Goal: Task Accomplishment & Management: Use online tool/utility

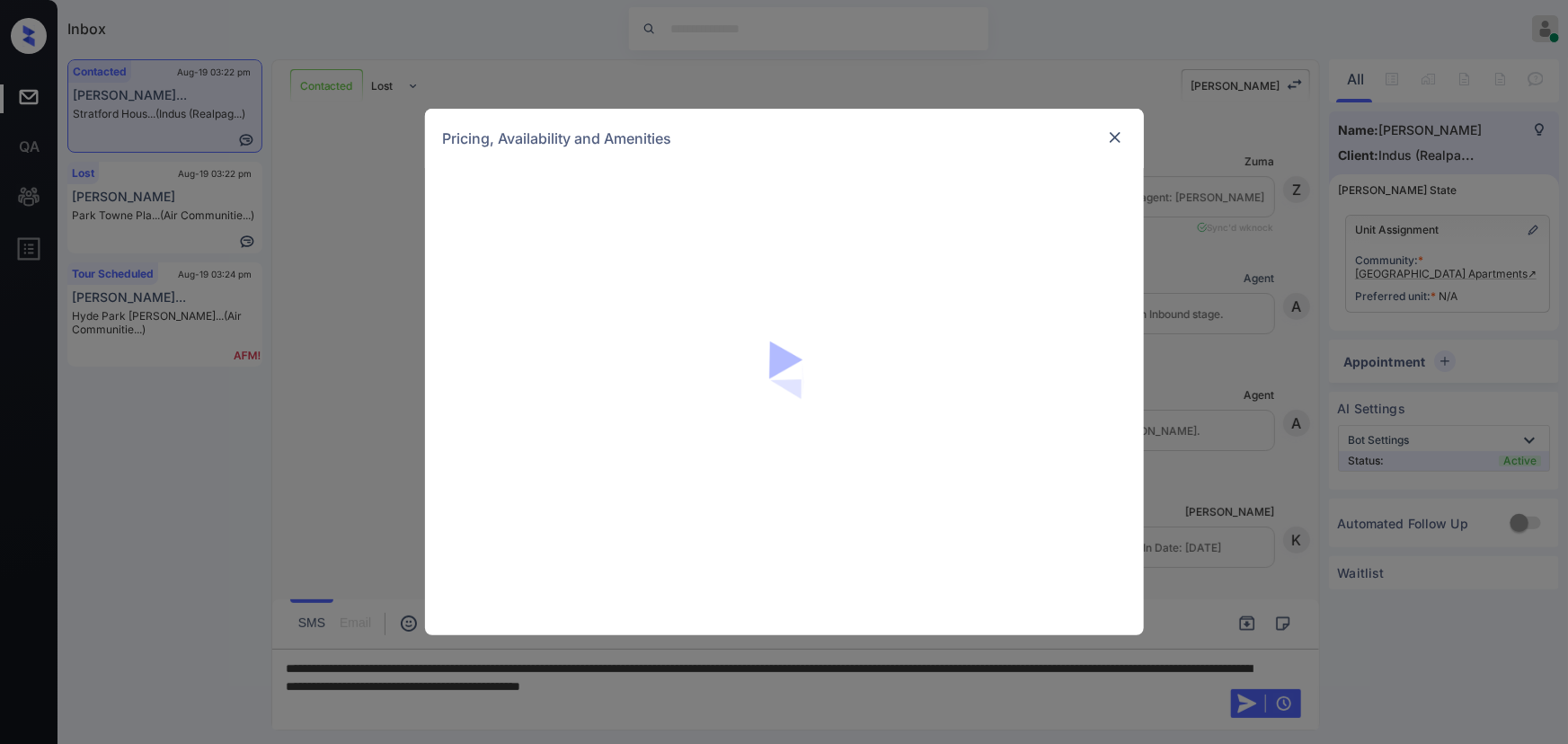
scroll to position [782, 0]
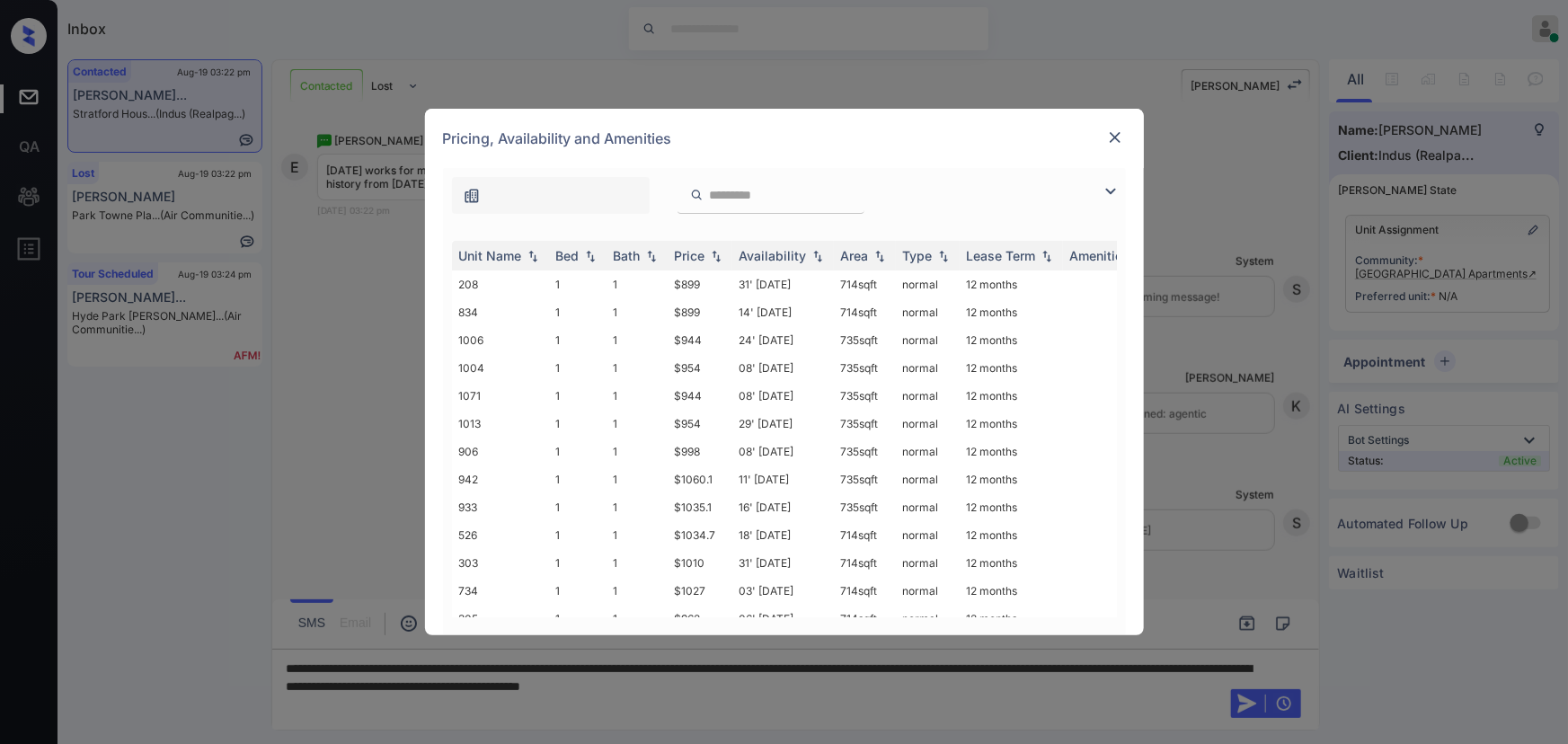
click at [1113, 196] on img at bounding box center [1110, 191] width 22 height 22
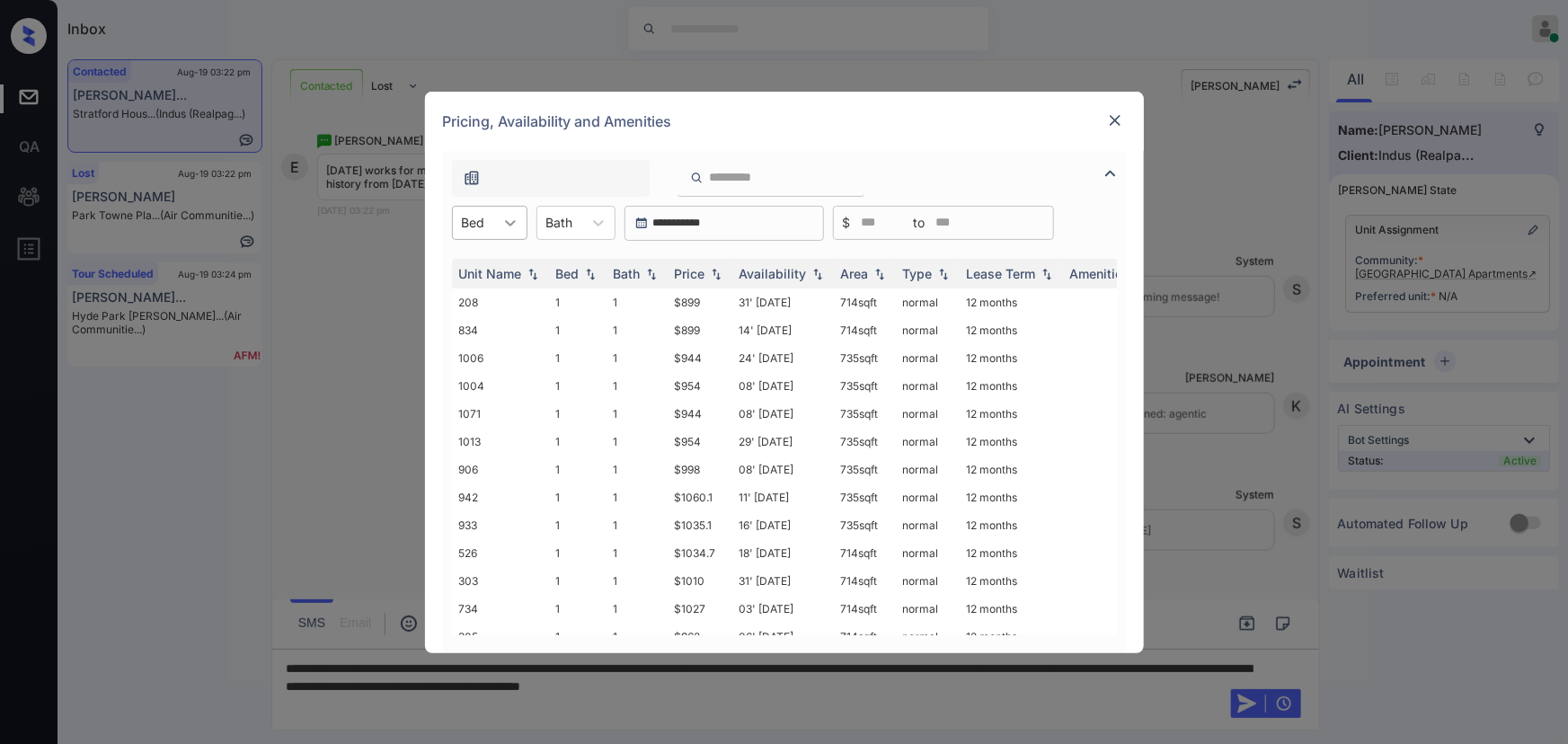
click at [503, 218] on icon at bounding box center [510, 223] width 18 height 18
click at [489, 262] on div "1" at bounding box center [490, 267] width 76 height 32
click at [596, 224] on div at bounding box center [607, 223] width 32 height 32
click at [577, 268] on div "1" at bounding box center [585, 267] width 79 height 32
click at [710, 268] on img at bounding box center [716, 273] width 18 height 12
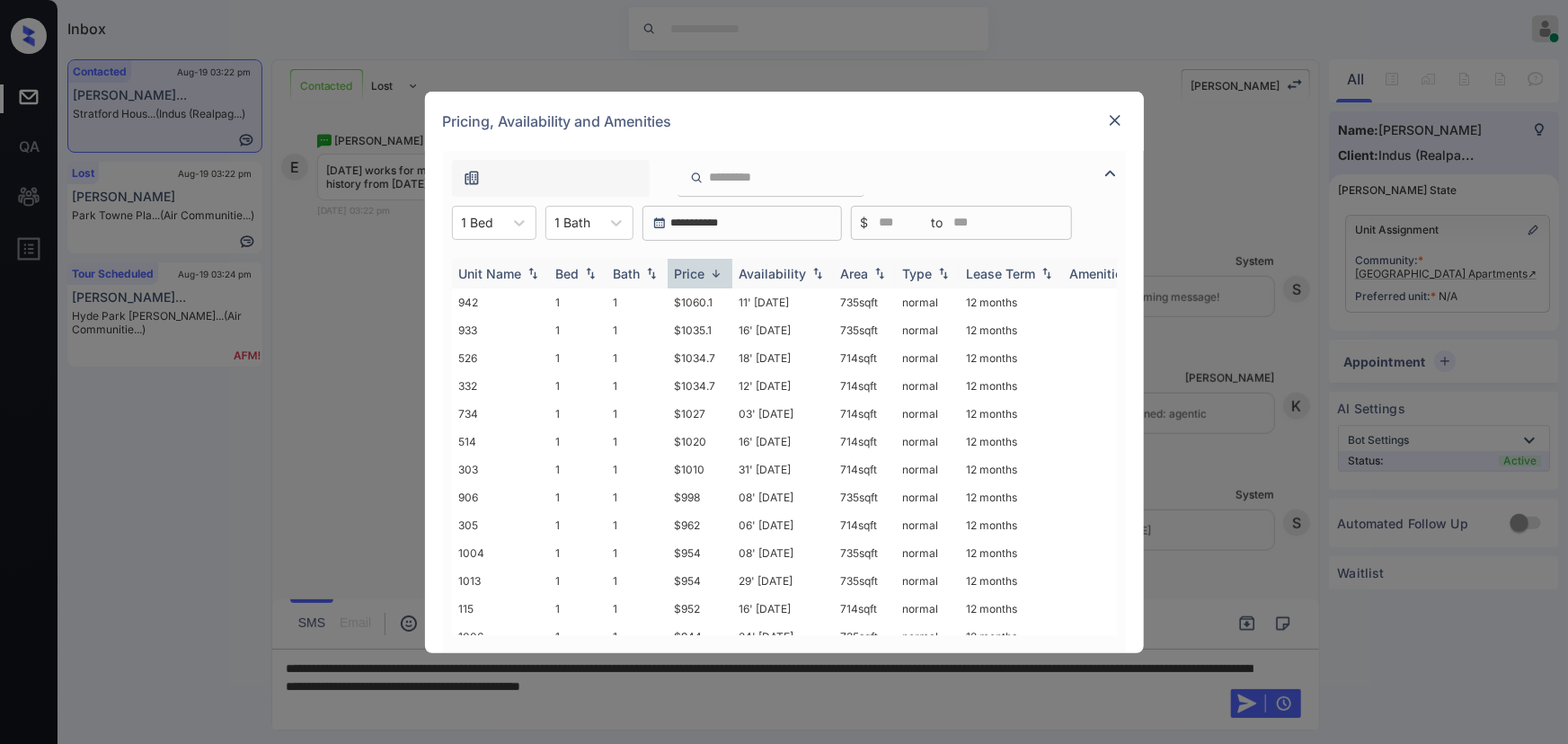
click at [712, 270] on img at bounding box center [716, 274] width 18 height 13
click at [707, 304] on td "$899" at bounding box center [700, 303] width 65 height 28
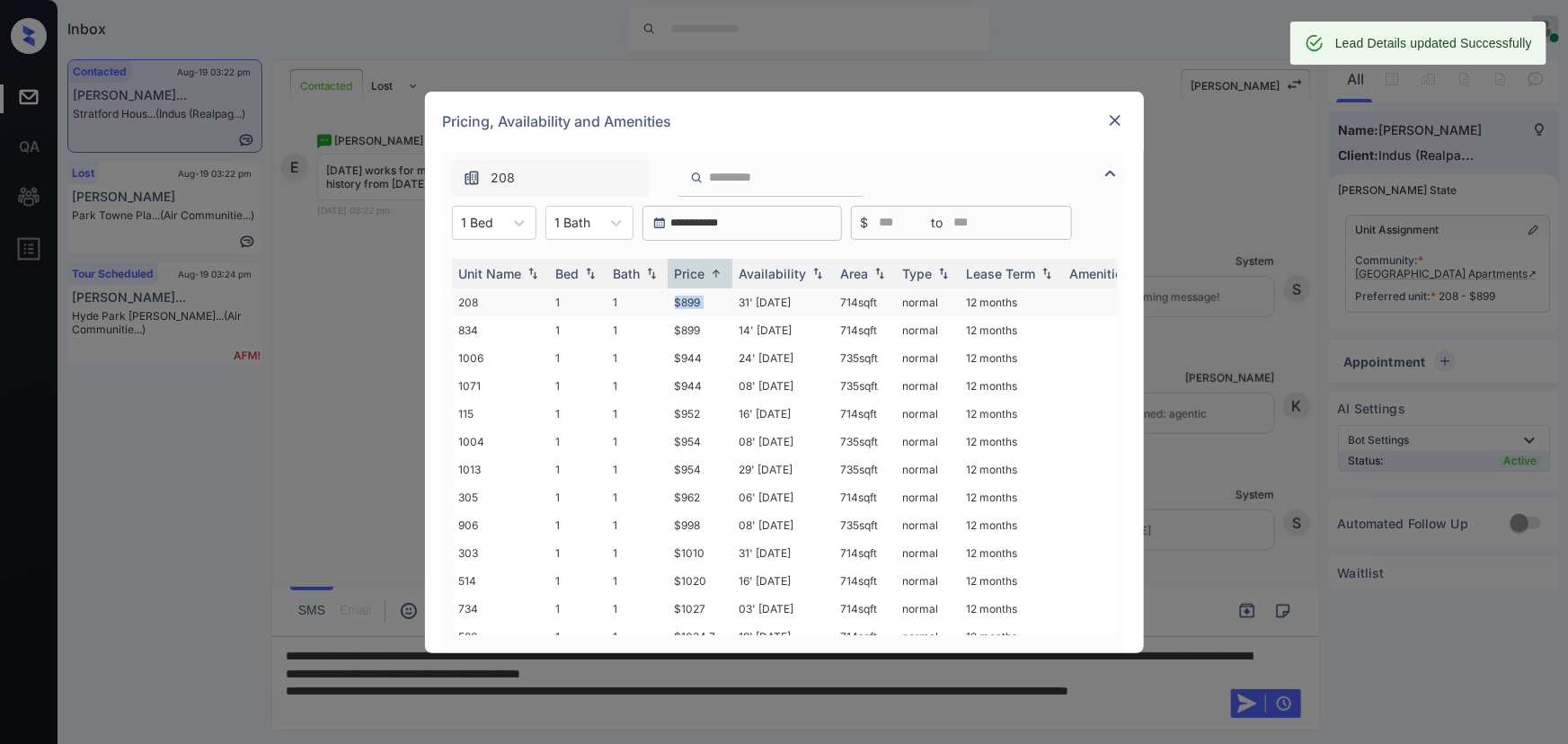
copy td "714 sqft"
drag, startPoint x: 887, startPoint y: 302, endPoint x: 962, endPoint y: 204, distance: 123.4
click at [840, 301] on td "714 sqft" at bounding box center [865, 303] width 62 height 28
click at [1115, 117] on img at bounding box center [1115, 120] width 18 height 18
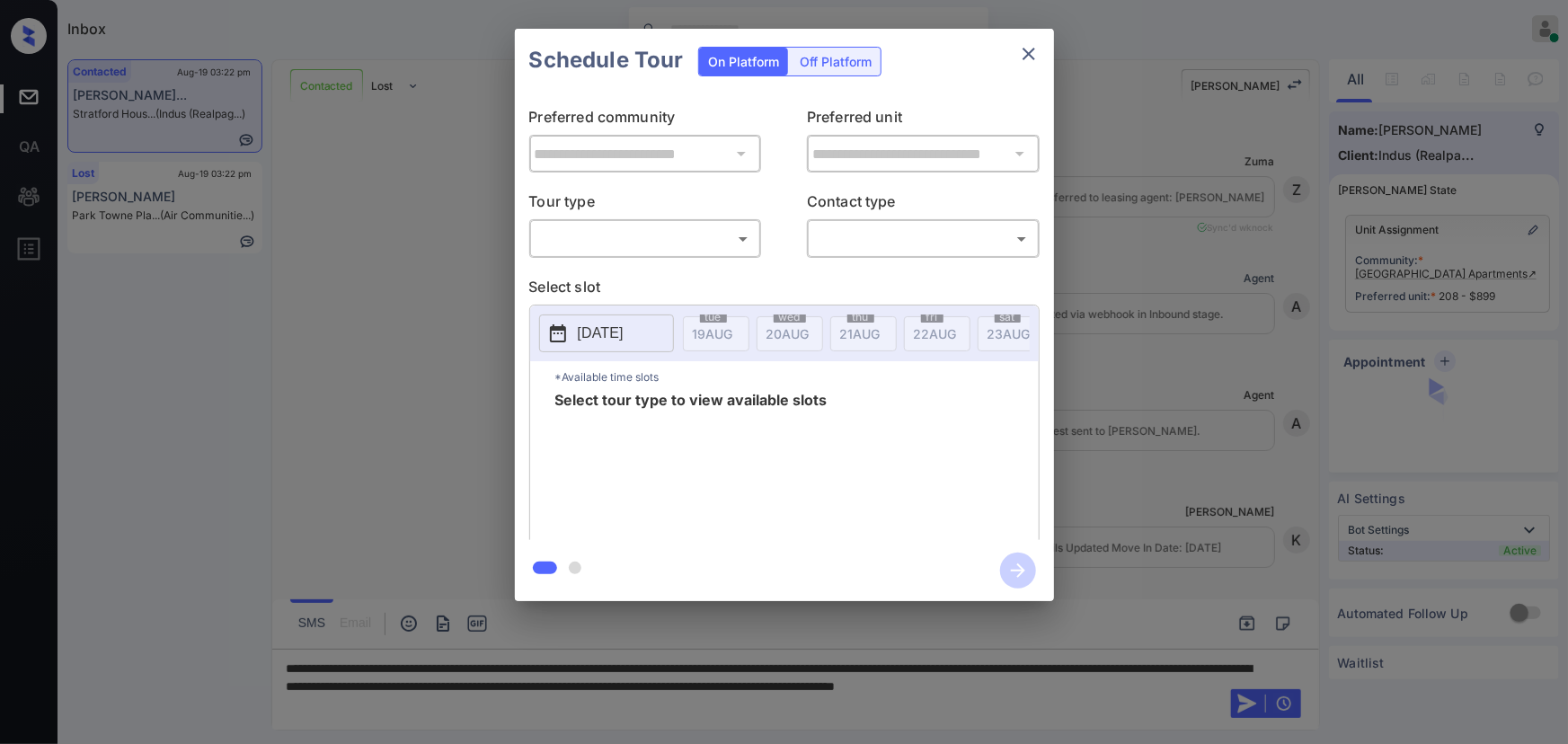
scroll to position [782, 0]
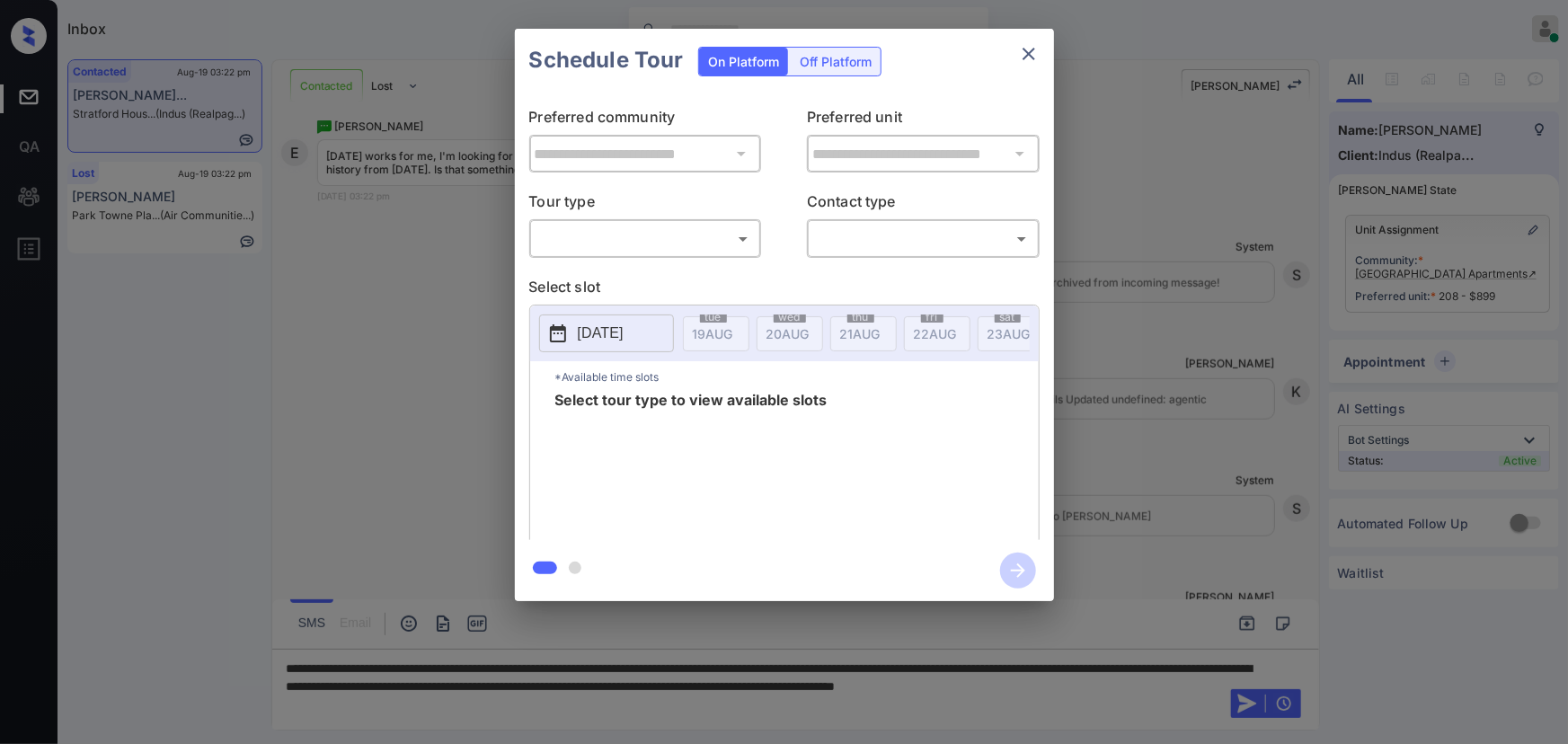
click at [618, 257] on div "​ ​" at bounding box center [646, 238] width 233 height 39
click at [615, 245] on body "Inbox [PERSON_NAME] Online Set yourself offline Set yourself on break Profile S…" at bounding box center [784, 372] width 1568 height 744
click at [614, 273] on li "In Person" at bounding box center [644, 279] width 222 height 32
type input "********"
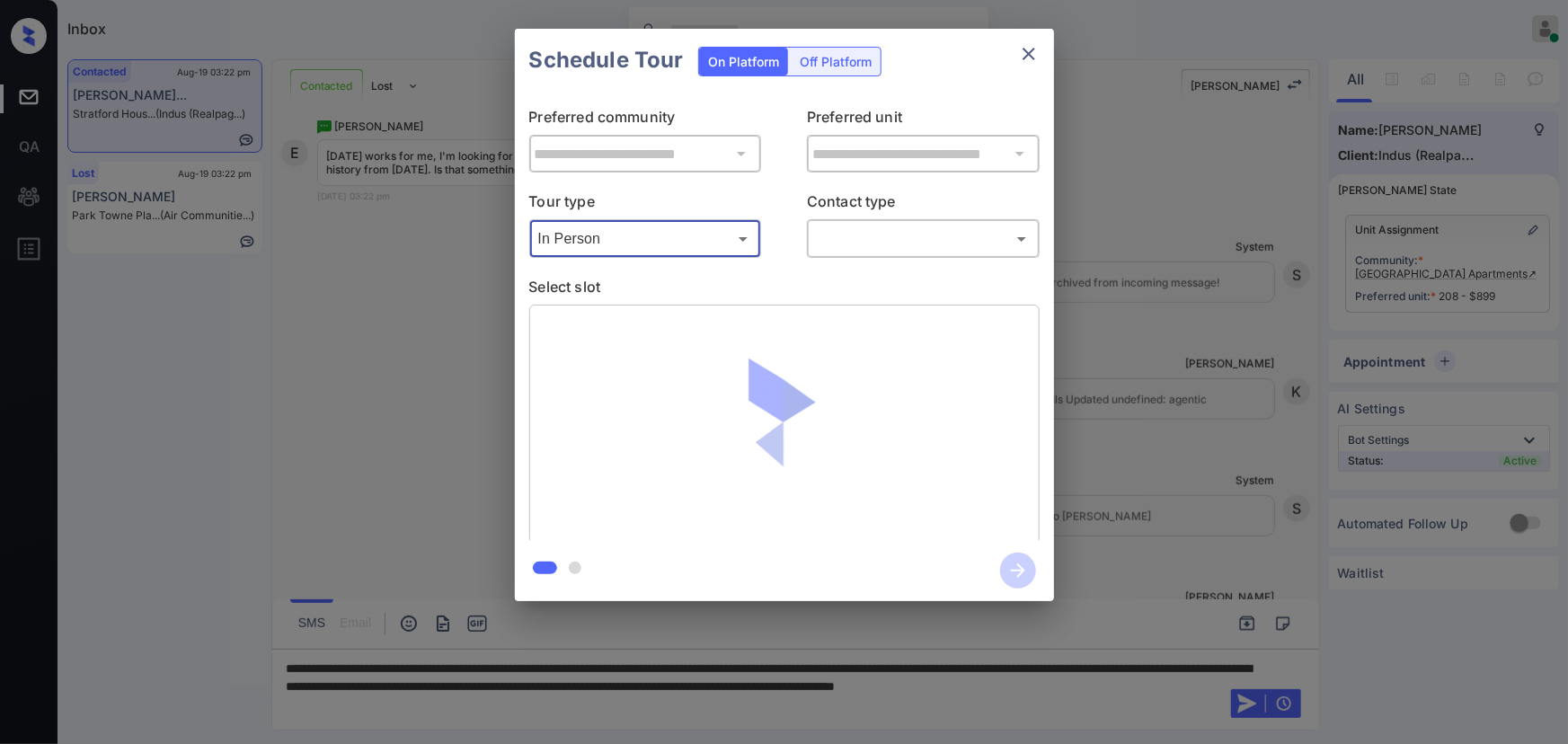
click at [826, 236] on body "Inbox [PERSON_NAME] Online Set yourself offline Set yourself on break Profile S…" at bounding box center [784, 372] width 1568 height 744
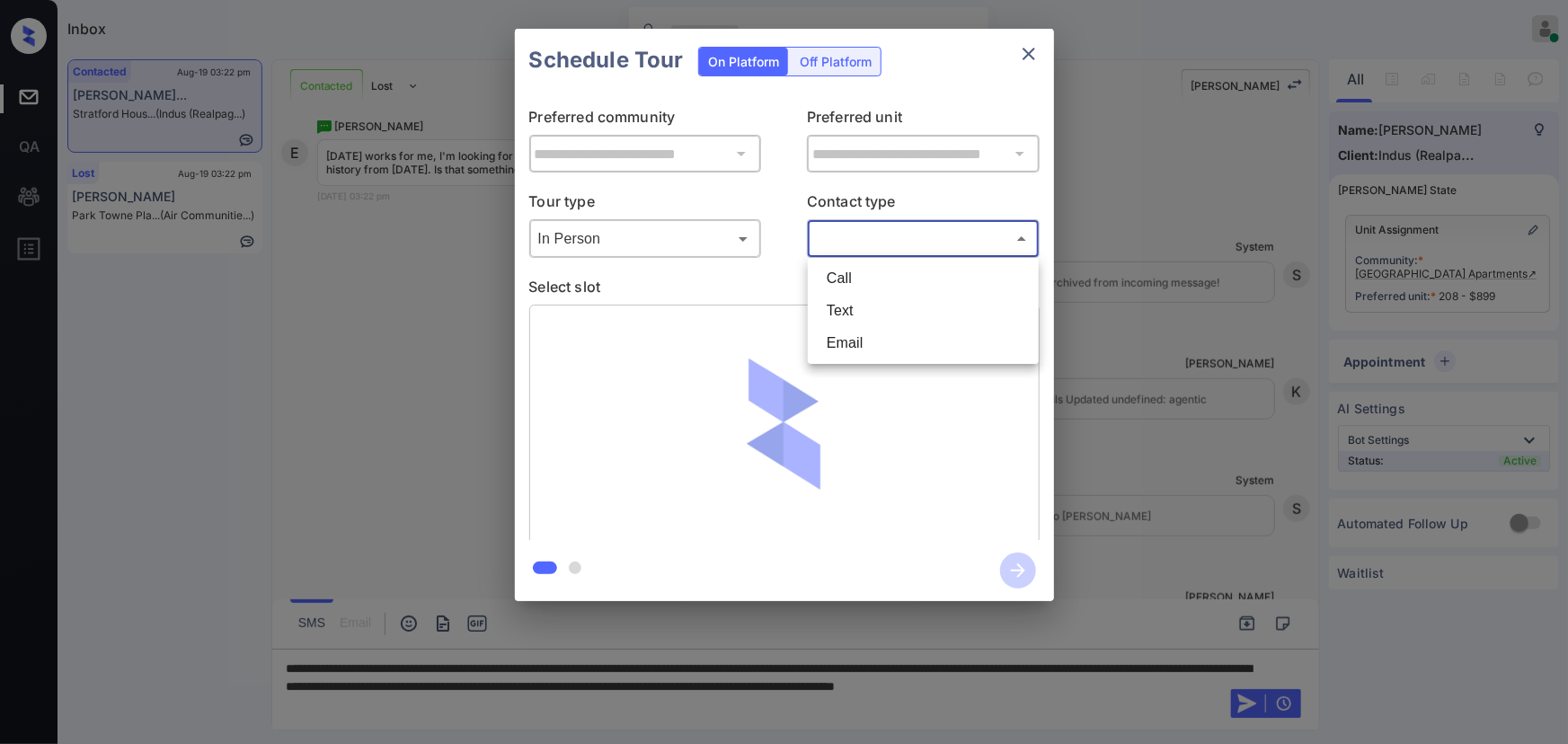
click at [832, 314] on li "Text" at bounding box center [923, 311] width 222 height 32
type input "****"
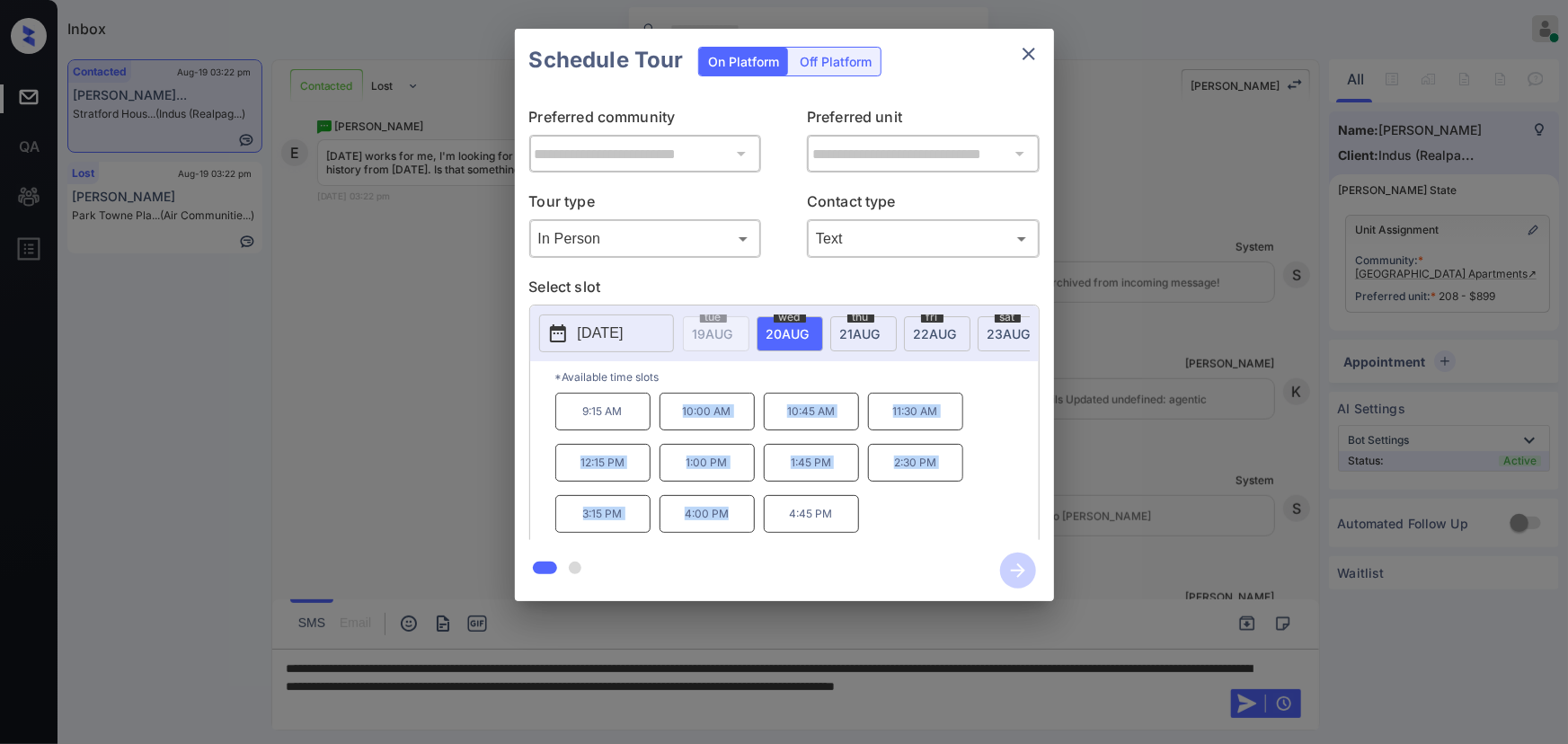
copy div "10:00 AM 10:45 AM 11:30 AM 12:15 PM 1:00 PM 1:45 PM 2:30 PM 3:15 PM 4:00 PM"
drag, startPoint x: 699, startPoint y: 504, endPoint x: 680, endPoint y: 420, distance: 86.1
click at [680, 420] on div "9:15 AM 10:00 AM 10:45 AM 11:30 AM 12:15 PM 1:00 PM 1:45 PM 2:30 PM 3:15 PM 4:0…" at bounding box center [797, 465] width 483 height 144
click at [779, 702] on div at bounding box center [784, 372] width 1568 height 744
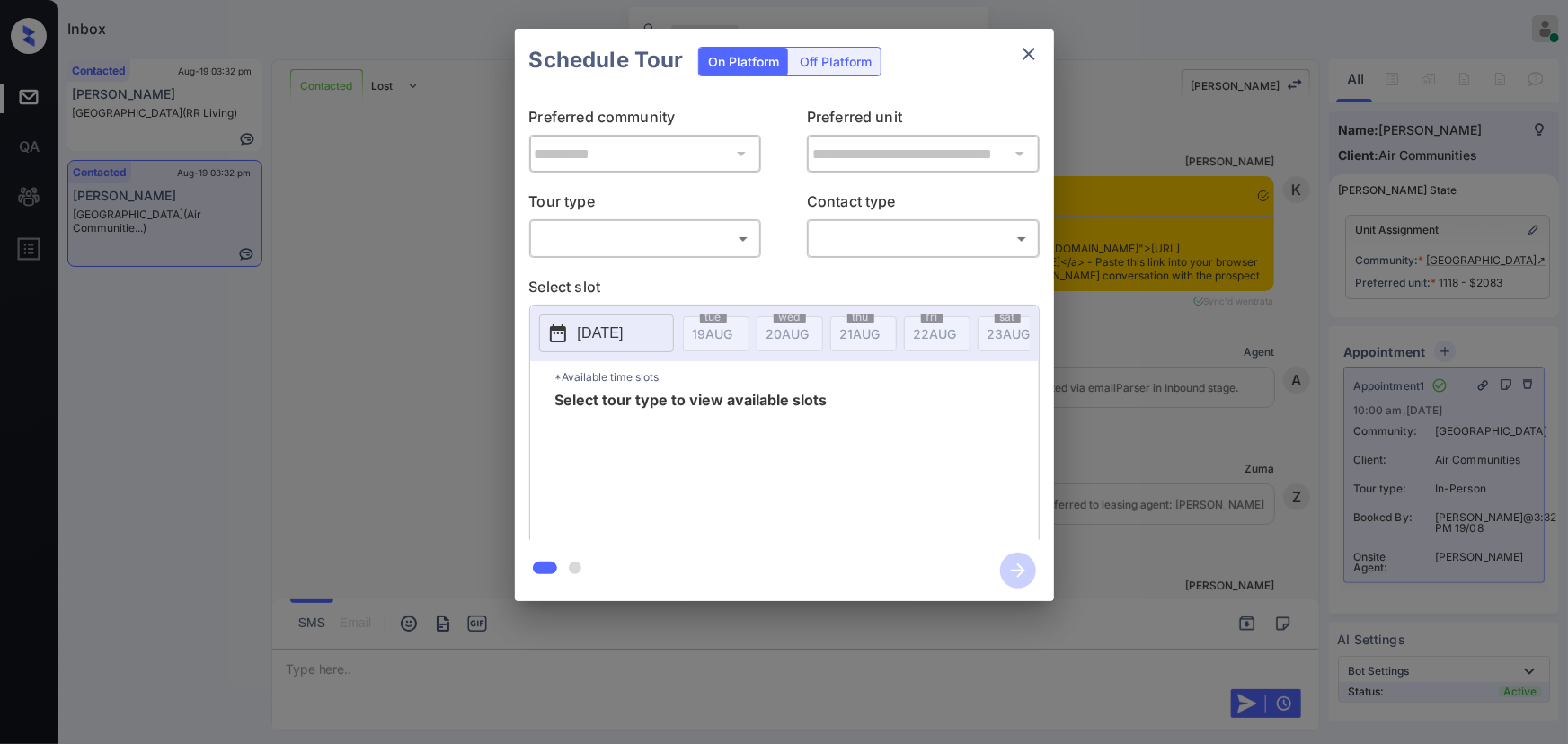
scroll to position [2056, 0]
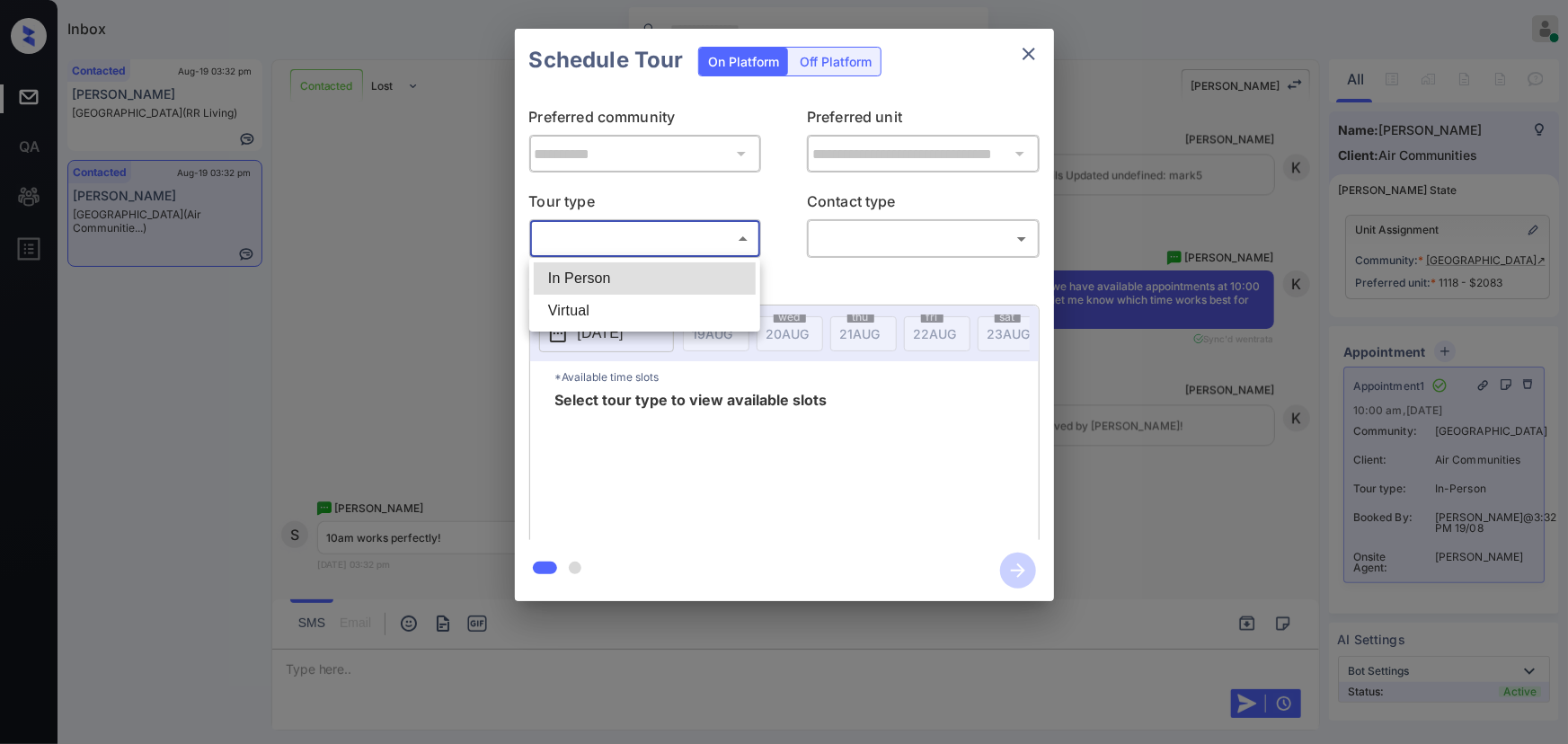
click at [631, 245] on body "Inbox Kenneth Umali Online Set yourself offline Set yourself on break Profile S…" at bounding box center [784, 372] width 1568 height 744
click at [603, 276] on li "In Person" at bounding box center [644, 279] width 222 height 32
type input "********"
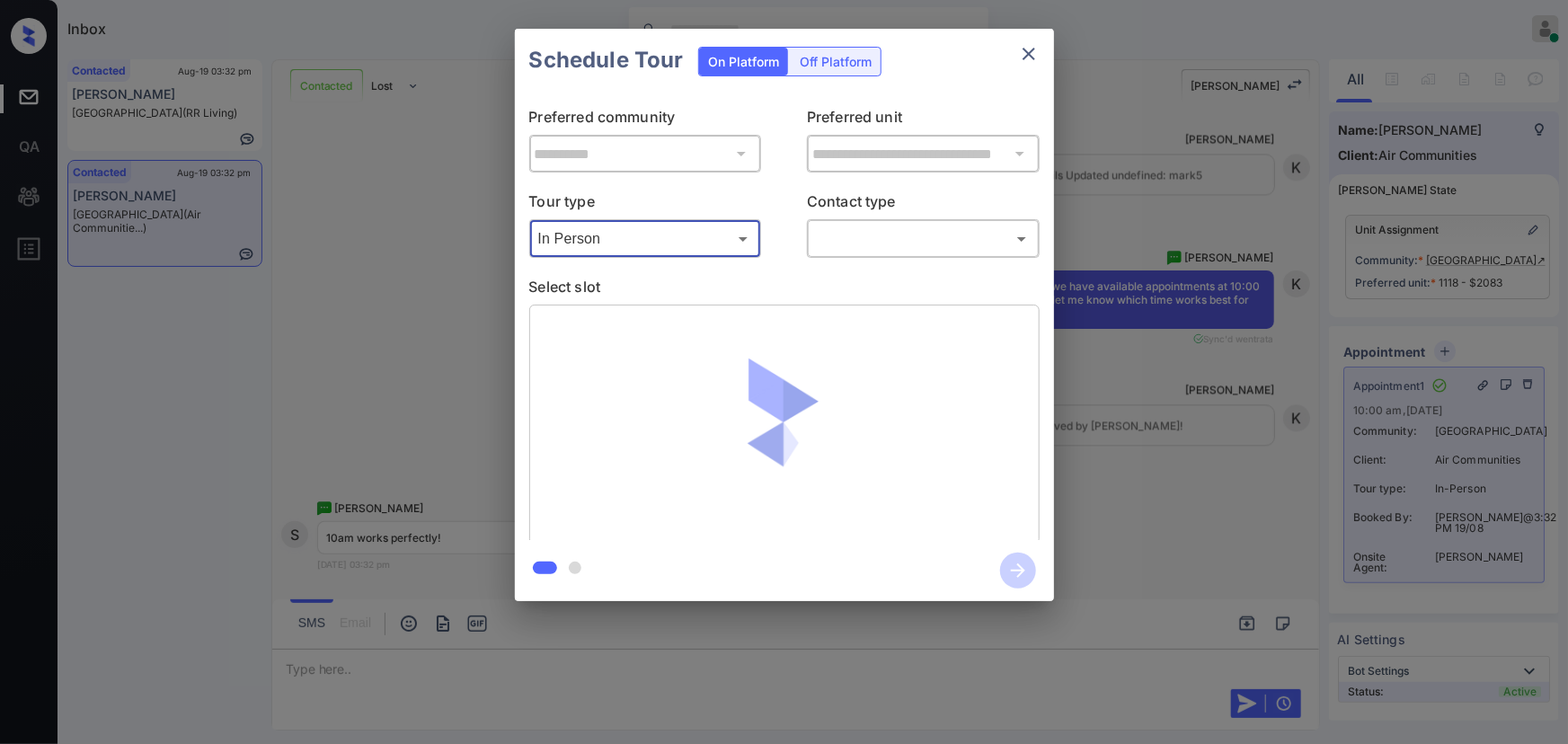
click at [912, 245] on body "Inbox Kenneth Umali Online Set yourself offline Set yourself on break Profile S…" at bounding box center [784, 372] width 1568 height 744
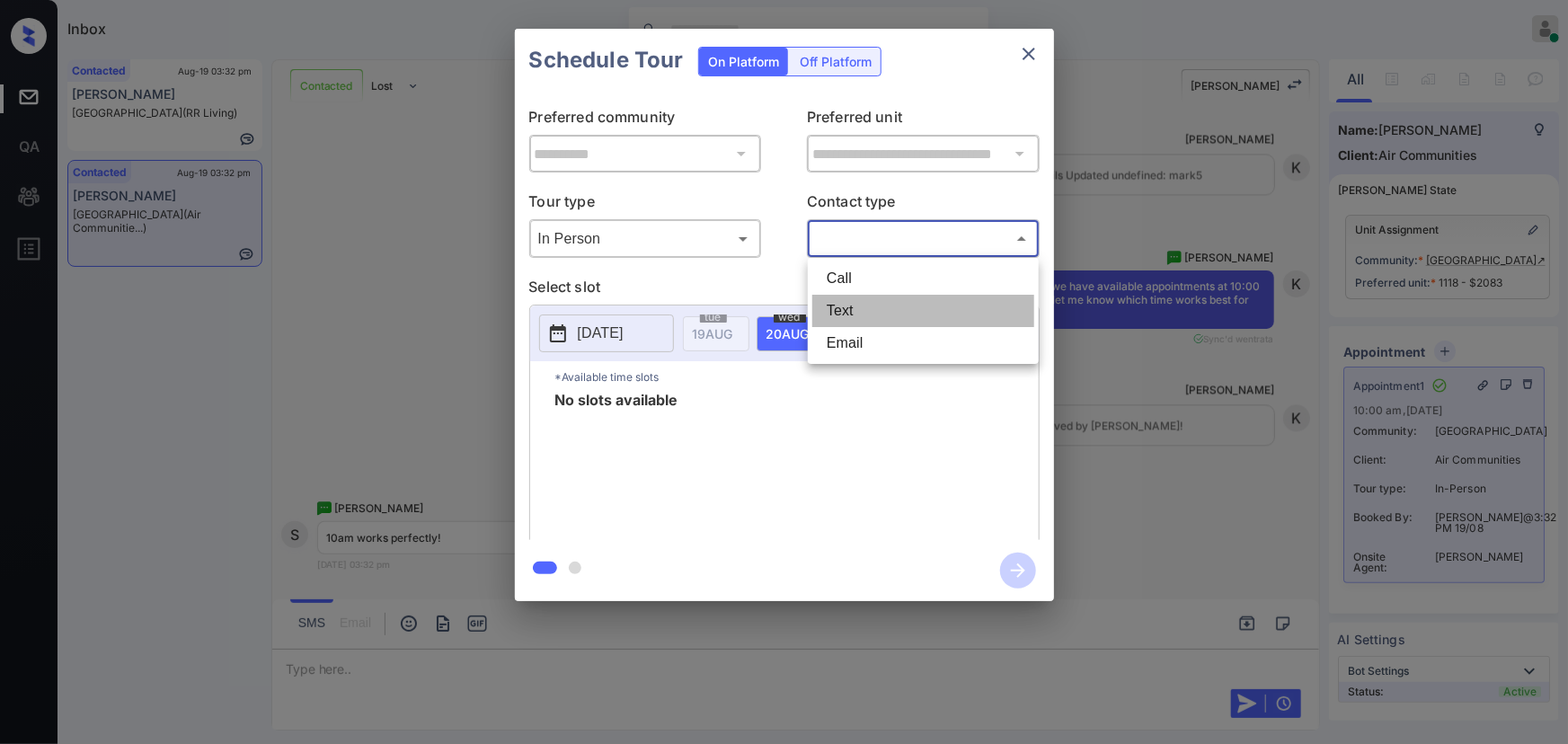
click at [856, 307] on li "Text" at bounding box center [923, 311] width 222 height 32
type input "****"
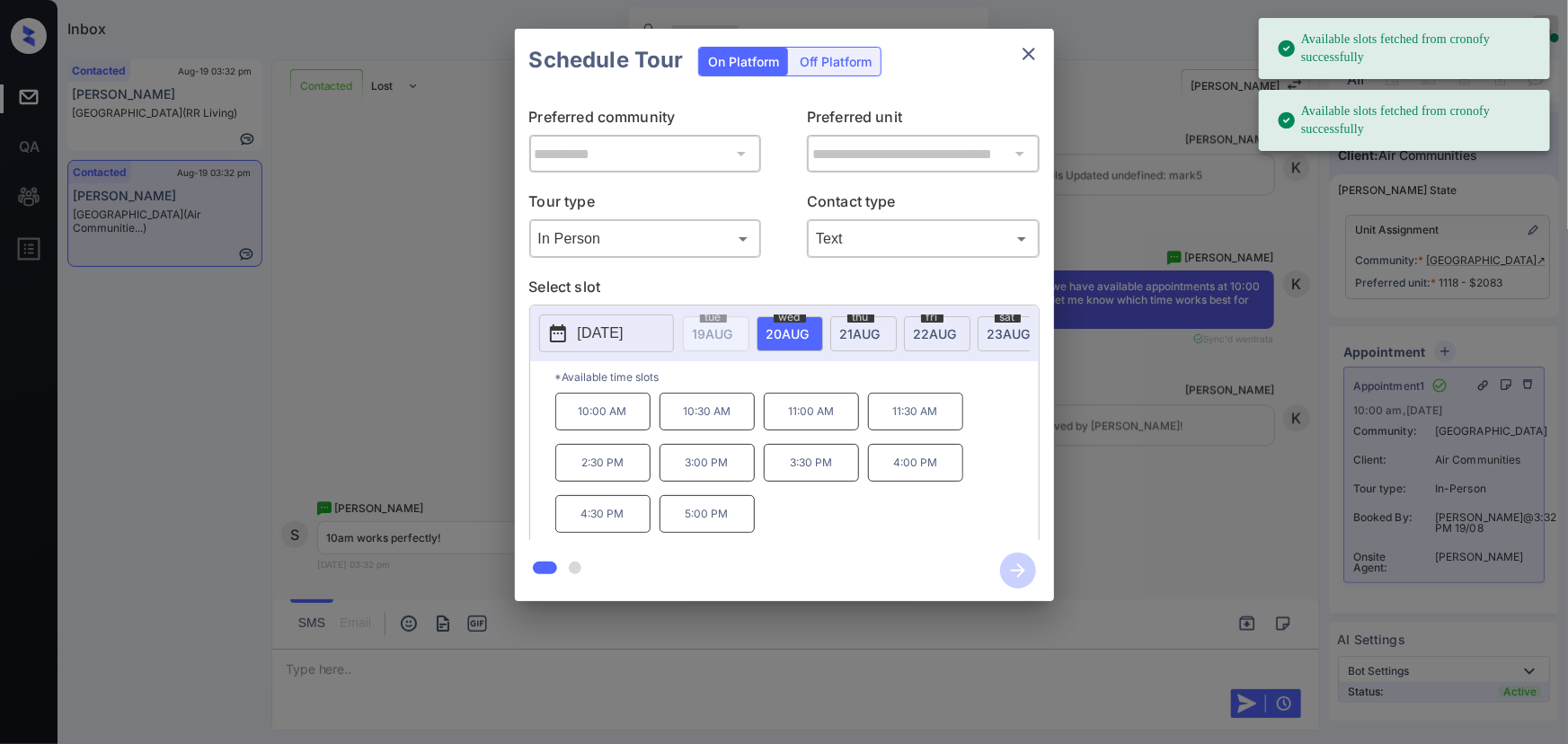
click at [620, 342] on p "[DATE]" at bounding box center [600, 333] width 46 height 22
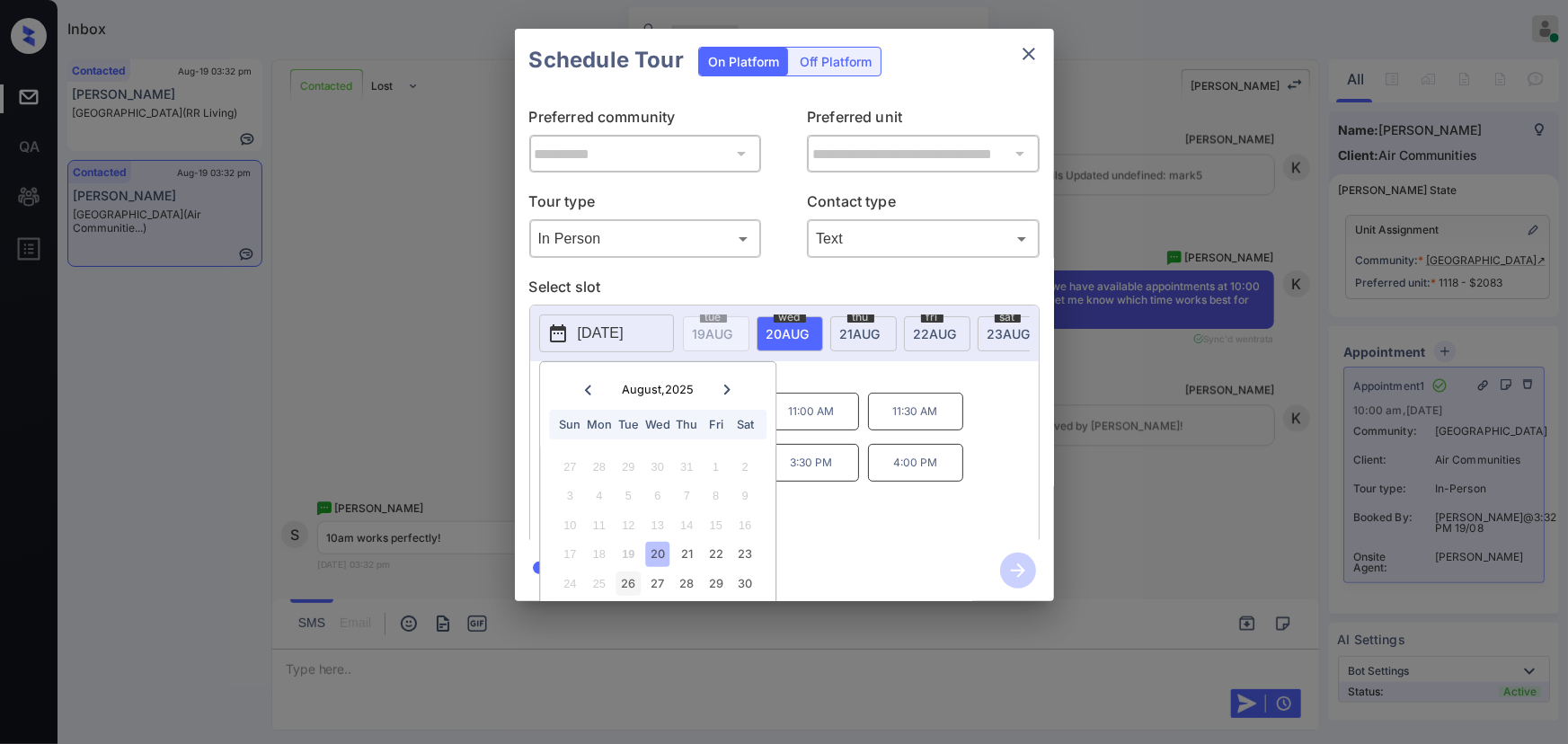
click at [627, 584] on div "26" at bounding box center [629, 583] width 25 height 25
click at [848, 533] on div "**********" at bounding box center [784, 314] width 539 height 572
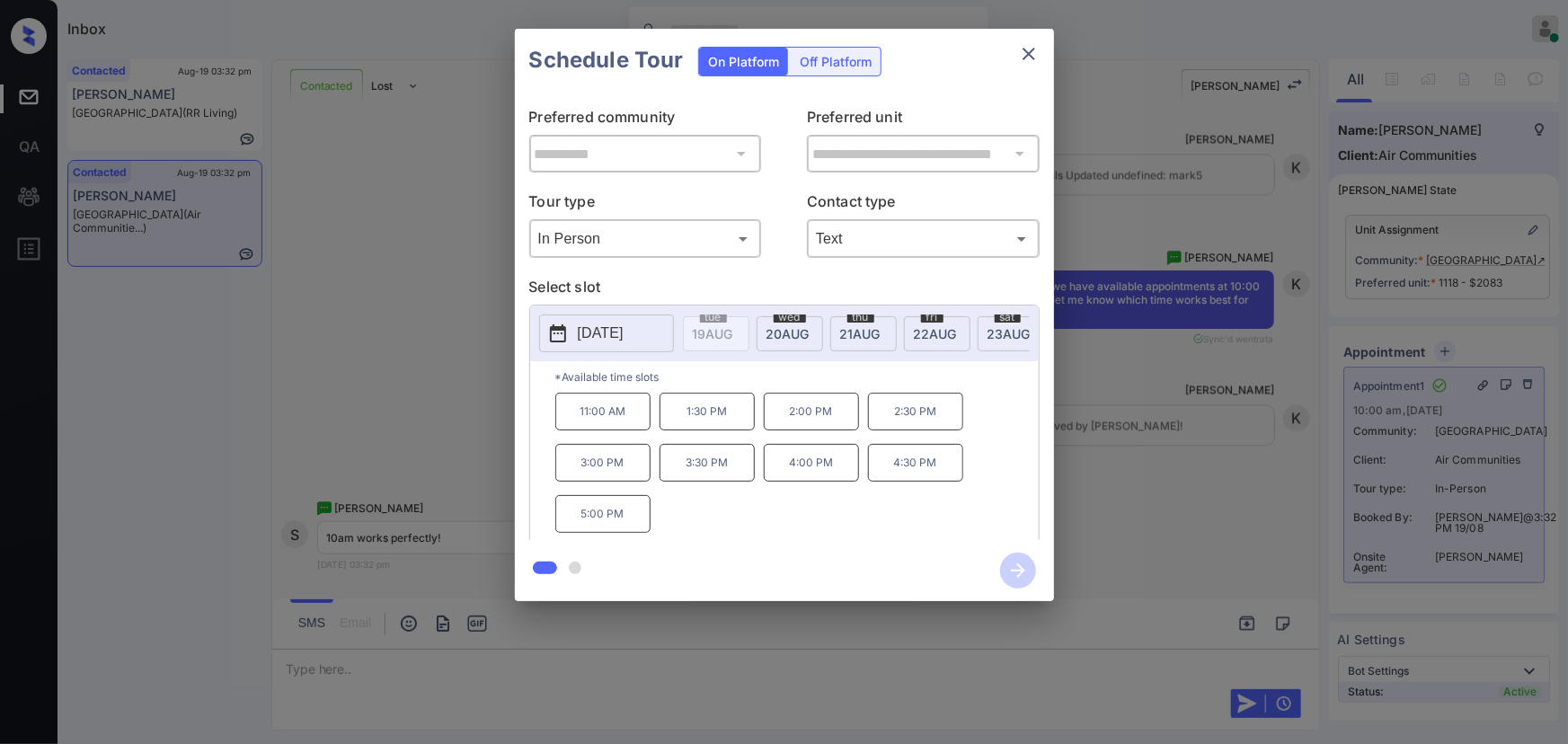
click at [604, 421] on p "11:00 AM" at bounding box center [602, 412] width 95 height 38
drag, startPoint x: 1169, startPoint y: 530, endPoint x: 1183, endPoint y: 525, distance: 14.9
click at [1183, 525] on div "**********" at bounding box center [784, 314] width 1568 height 630
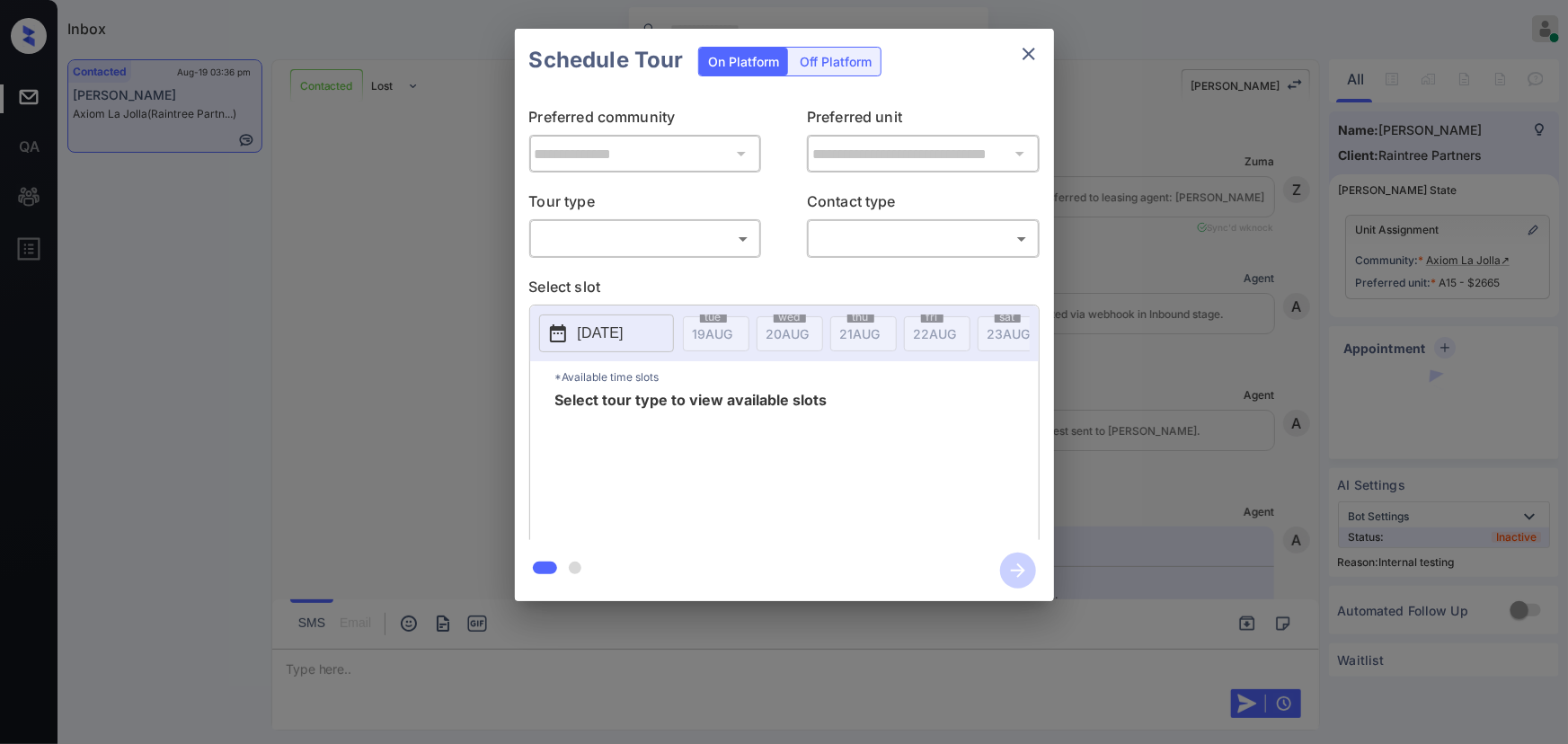
scroll to position [10884, 0]
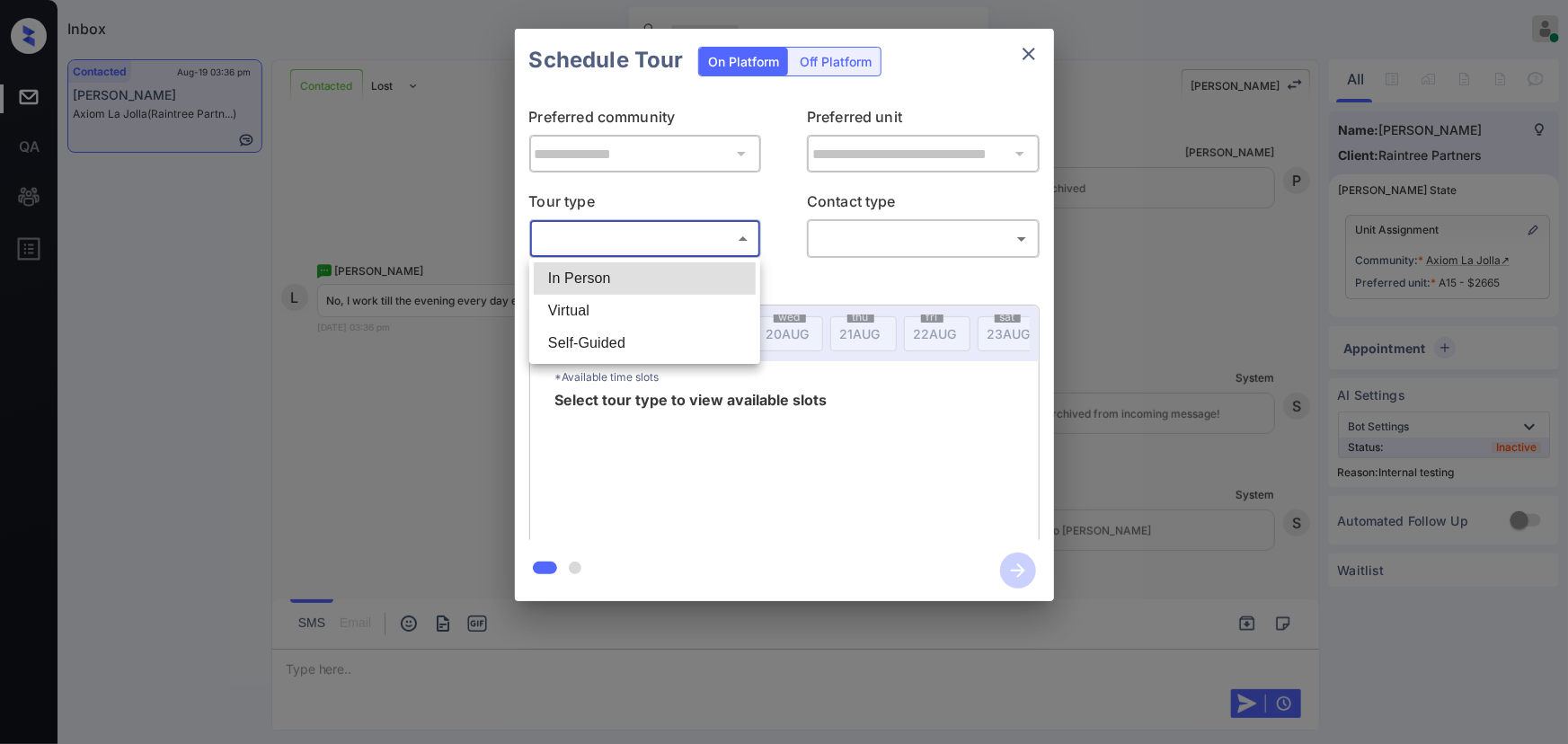
click at [683, 244] on body "Inbox Kenneth Umali Online Set yourself offline Set yourself on break Profile S…" at bounding box center [784, 372] width 1568 height 744
click at [629, 281] on li "In Person" at bounding box center [644, 279] width 222 height 32
type input "********"
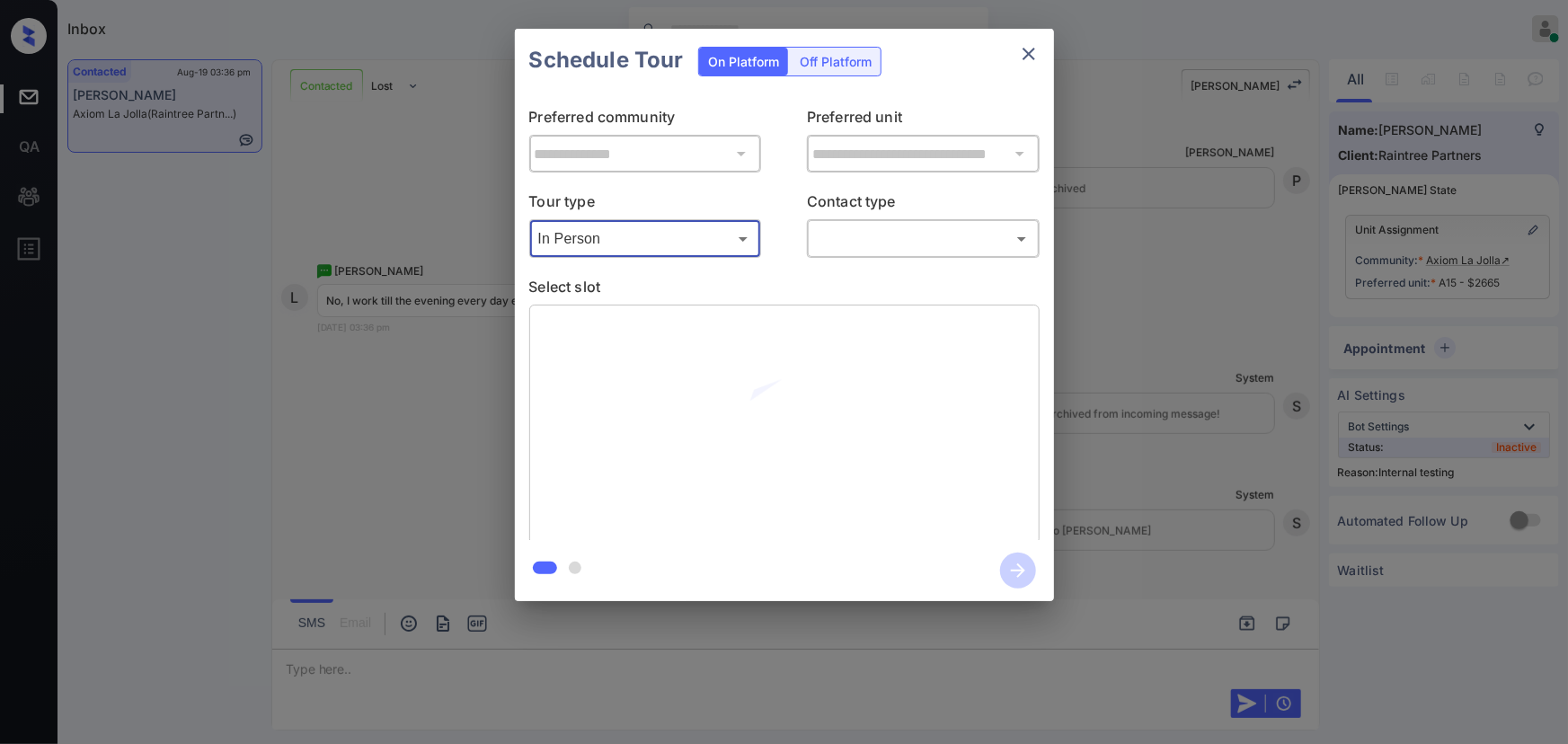
click at [851, 252] on body "Inbox Kenneth Umali Online Set yourself offline Set yourself on break Profile S…" at bounding box center [784, 372] width 1568 height 744
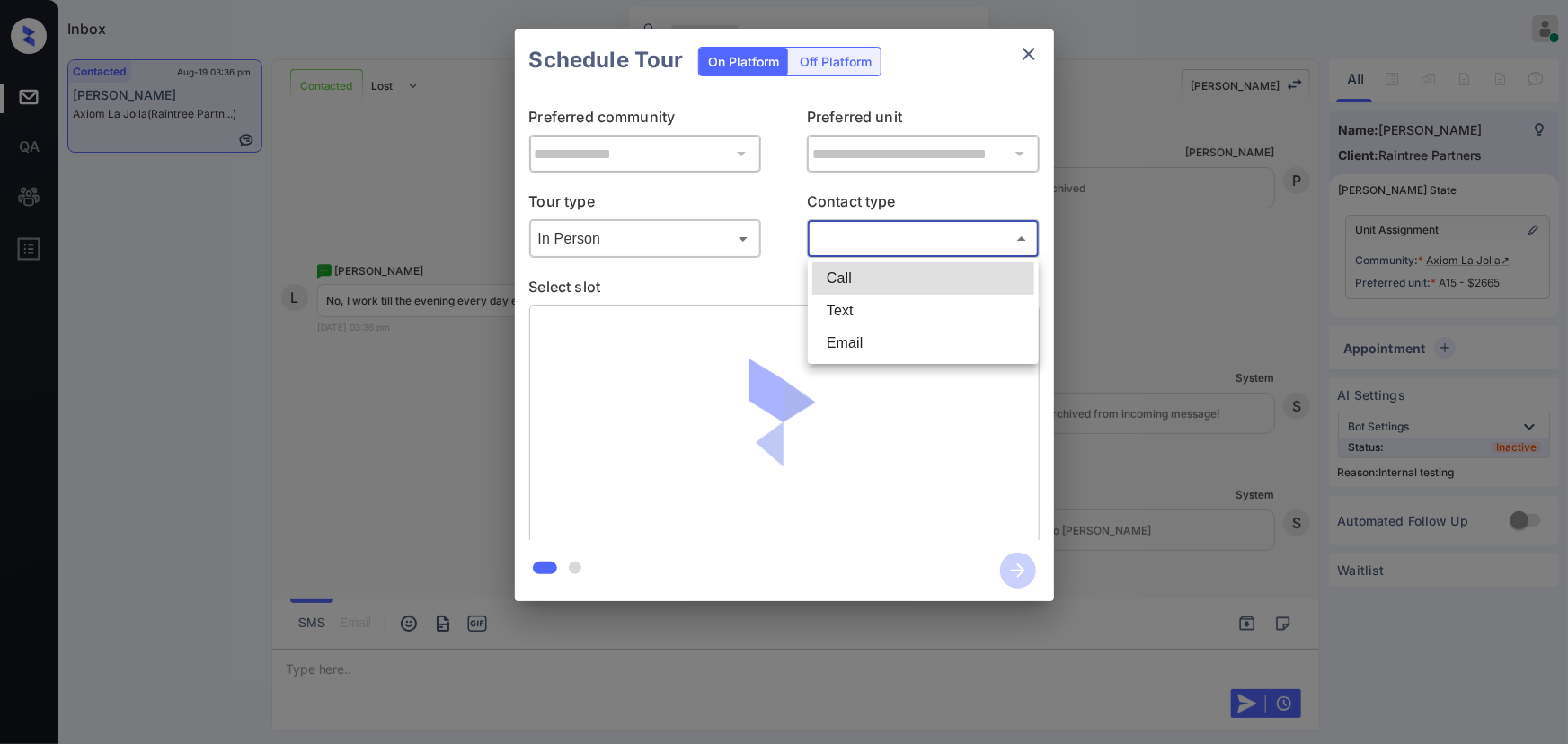
click at [834, 315] on li "Text" at bounding box center [923, 311] width 222 height 32
type input "****"
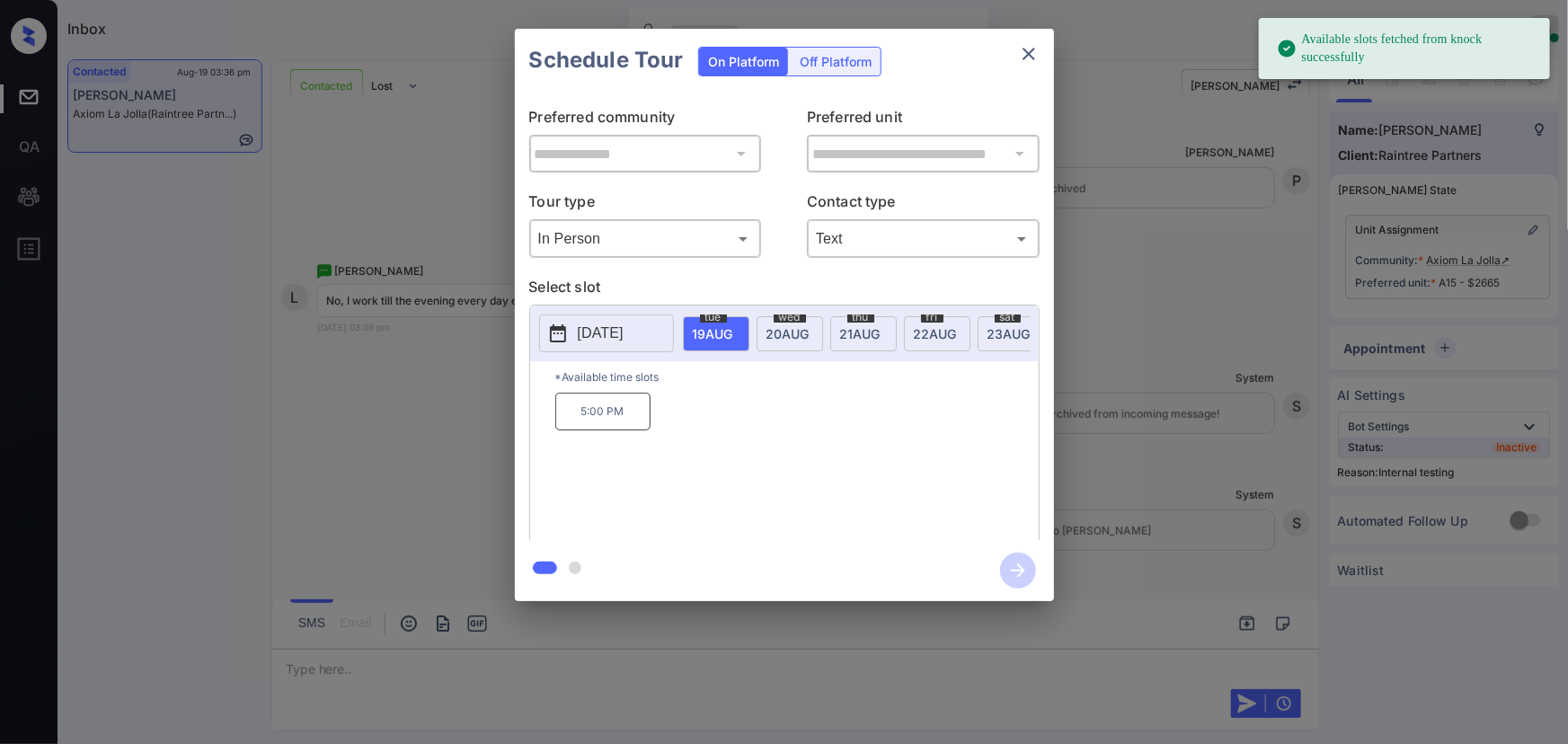
click at [624, 331] on p "[DATE]" at bounding box center [600, 333] width 46 height 22
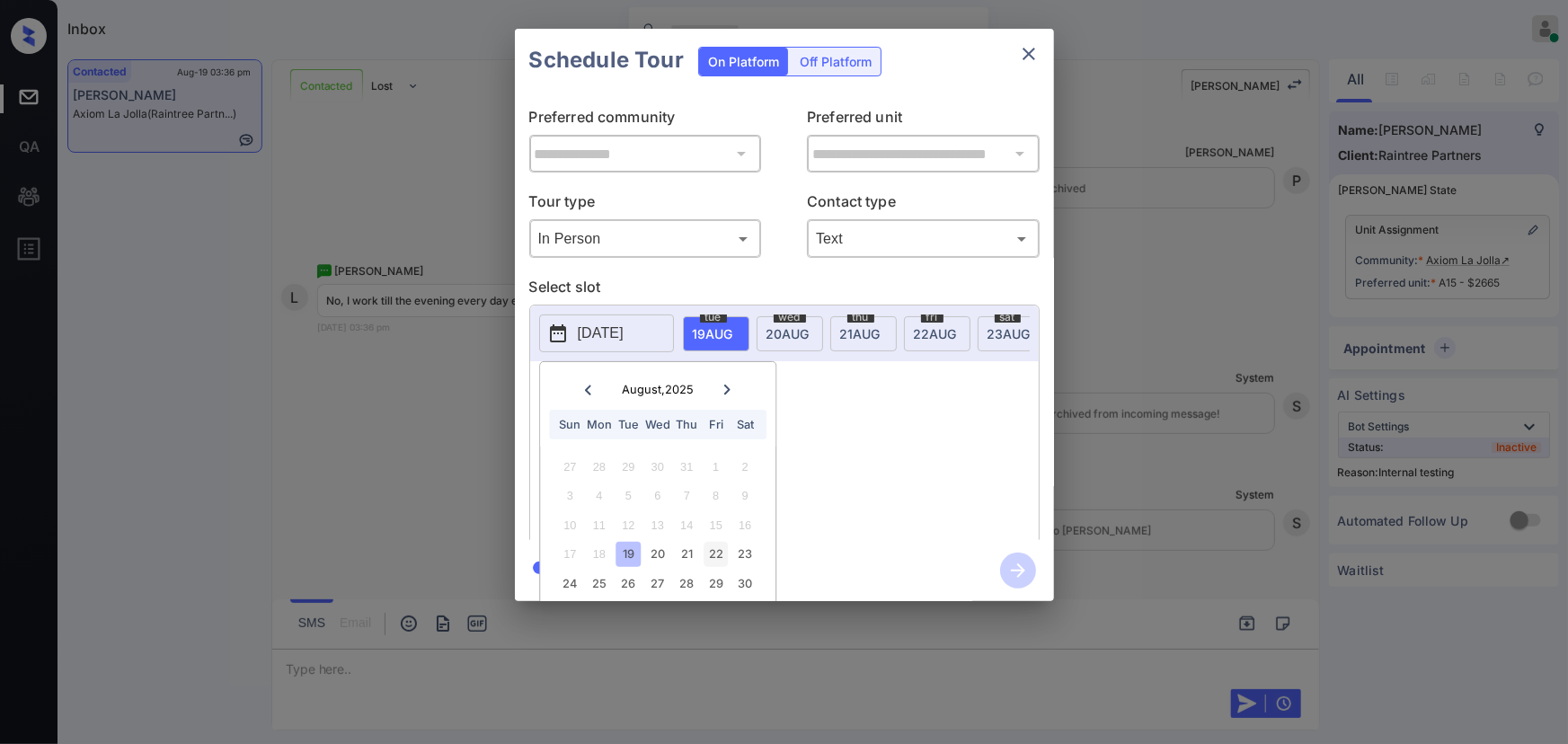
click at [718, 556] on div "22" at bounding box center [716, 554] width 25 height 25
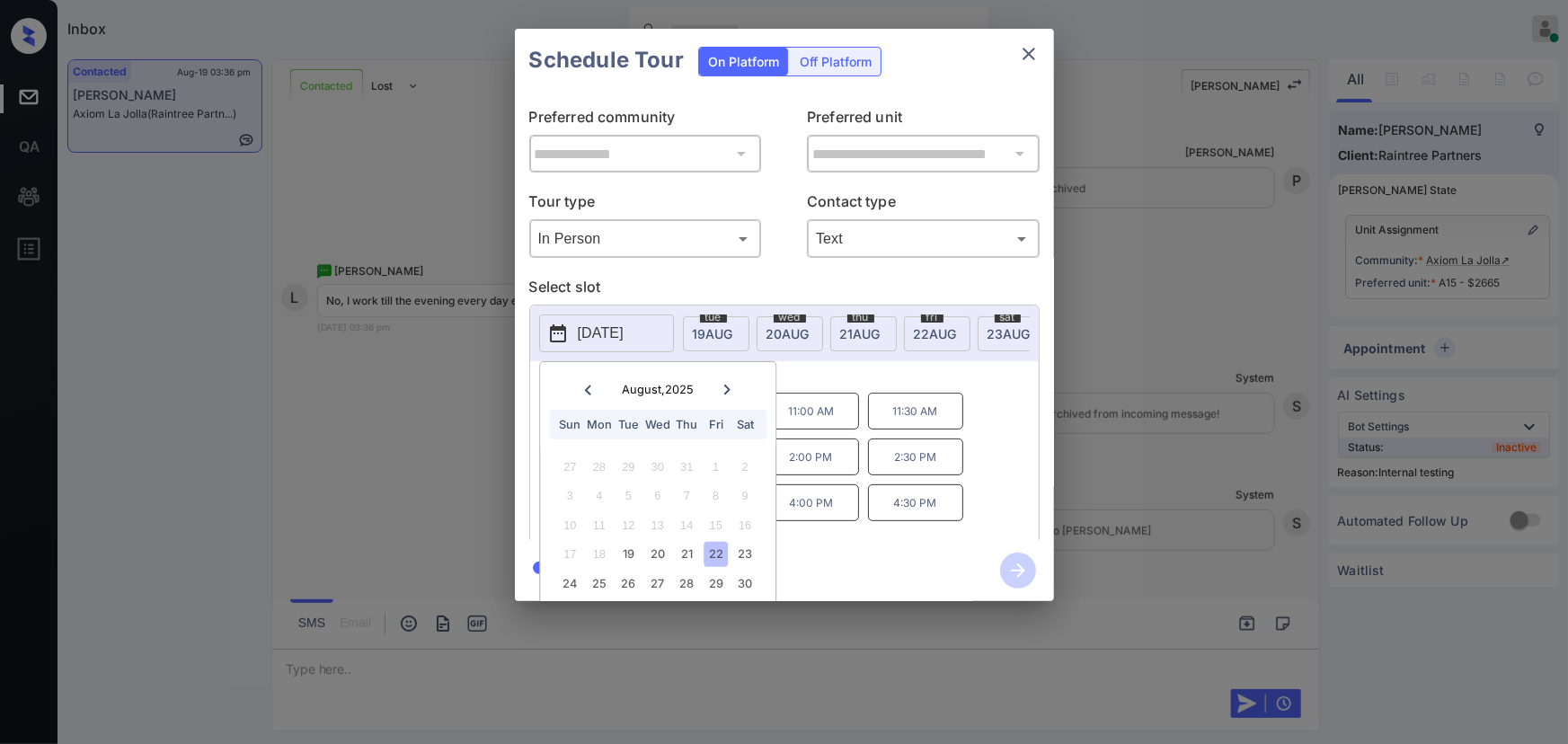
click at [919, 521] on p "4:30 PM" at bounding box center [916, 502] width 95 height 37
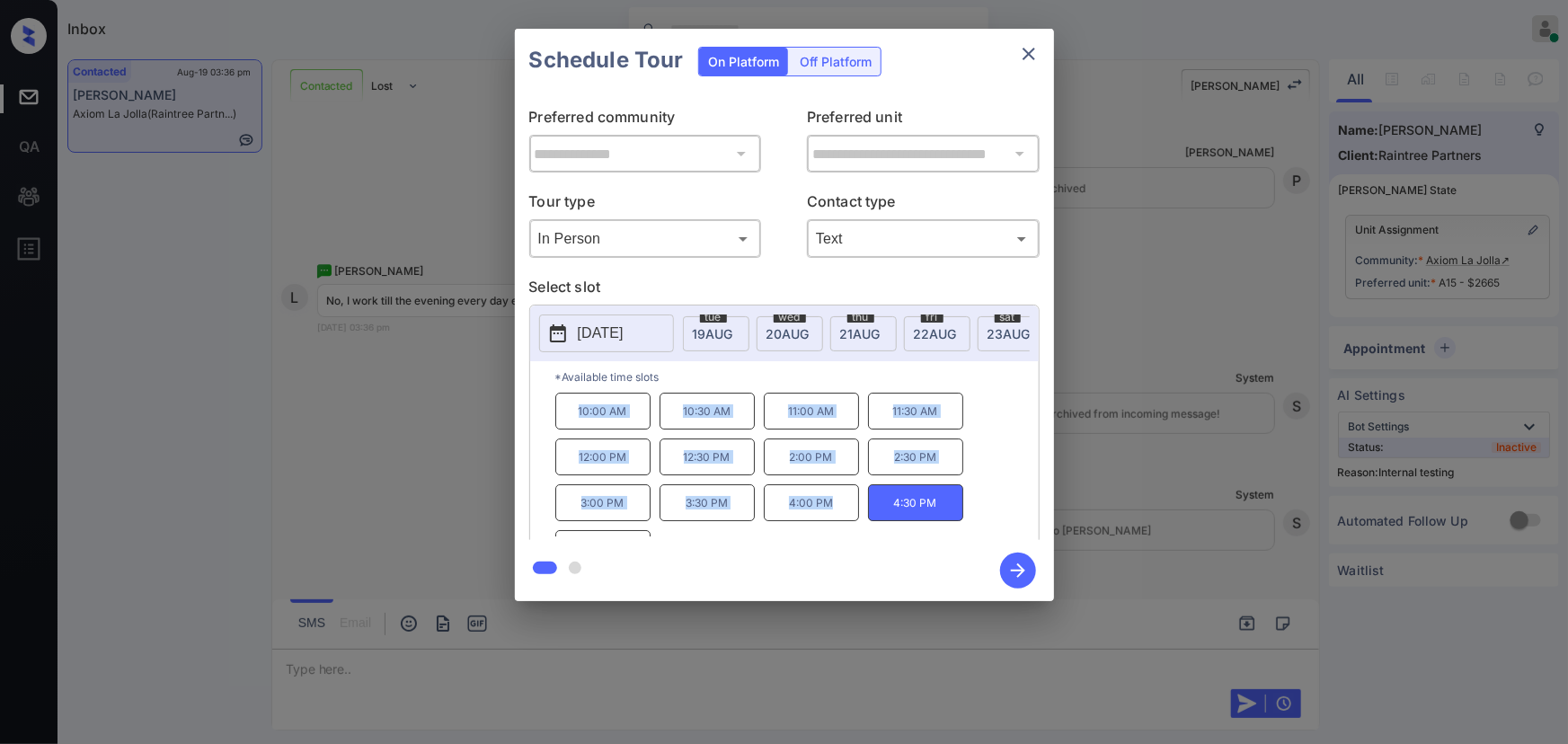
copy div "10:00 AM 10:30 AM 11:00 AM 11:30 AM 12:00 PM 12:30 PM 2:00 PM 2:30 PM 3:00 PM 3…"
drag, startPoint x: 837, startPoint y: 515, endPoint x: 551, endPoint y: 466, distance: 290.2
click at [562, 415] on div "10:00 AM 10:30 AM 11:00 AM 11:30 AM 12:00 PM 12:30 PM 2:00 PM 2:30 PM 3:00 PM 3…" at bounding box center [797, 465] width 483 height 144
click at [554, 660] on div at bounding box center [784, 372] width 1568 height 744
